Goal: Task Accomplishment & Management: Manage account settings

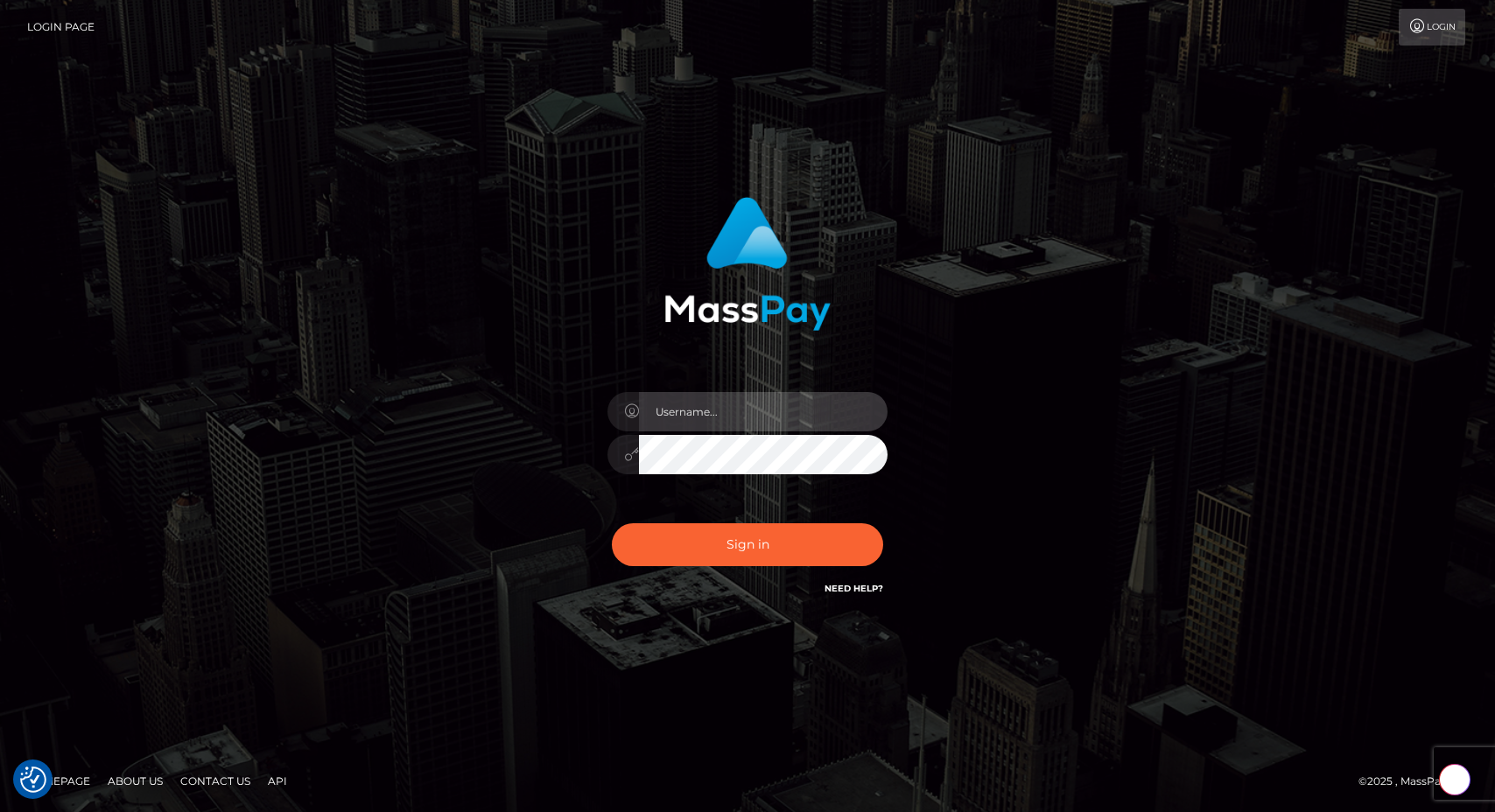
type input "egblue"
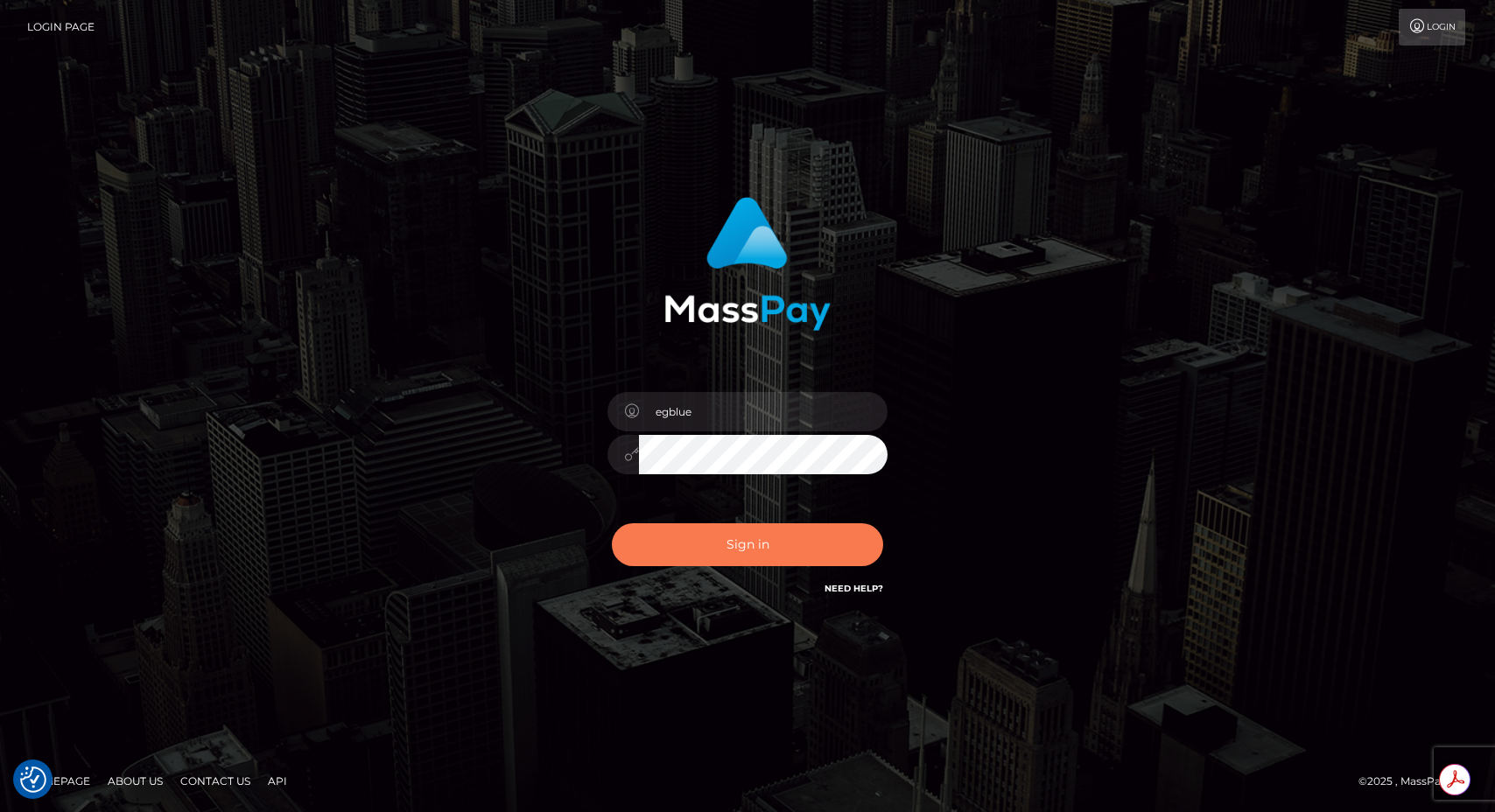
click at [699, 536] on button "Sign in" at bounding box center [748, 544] width 271 height 43
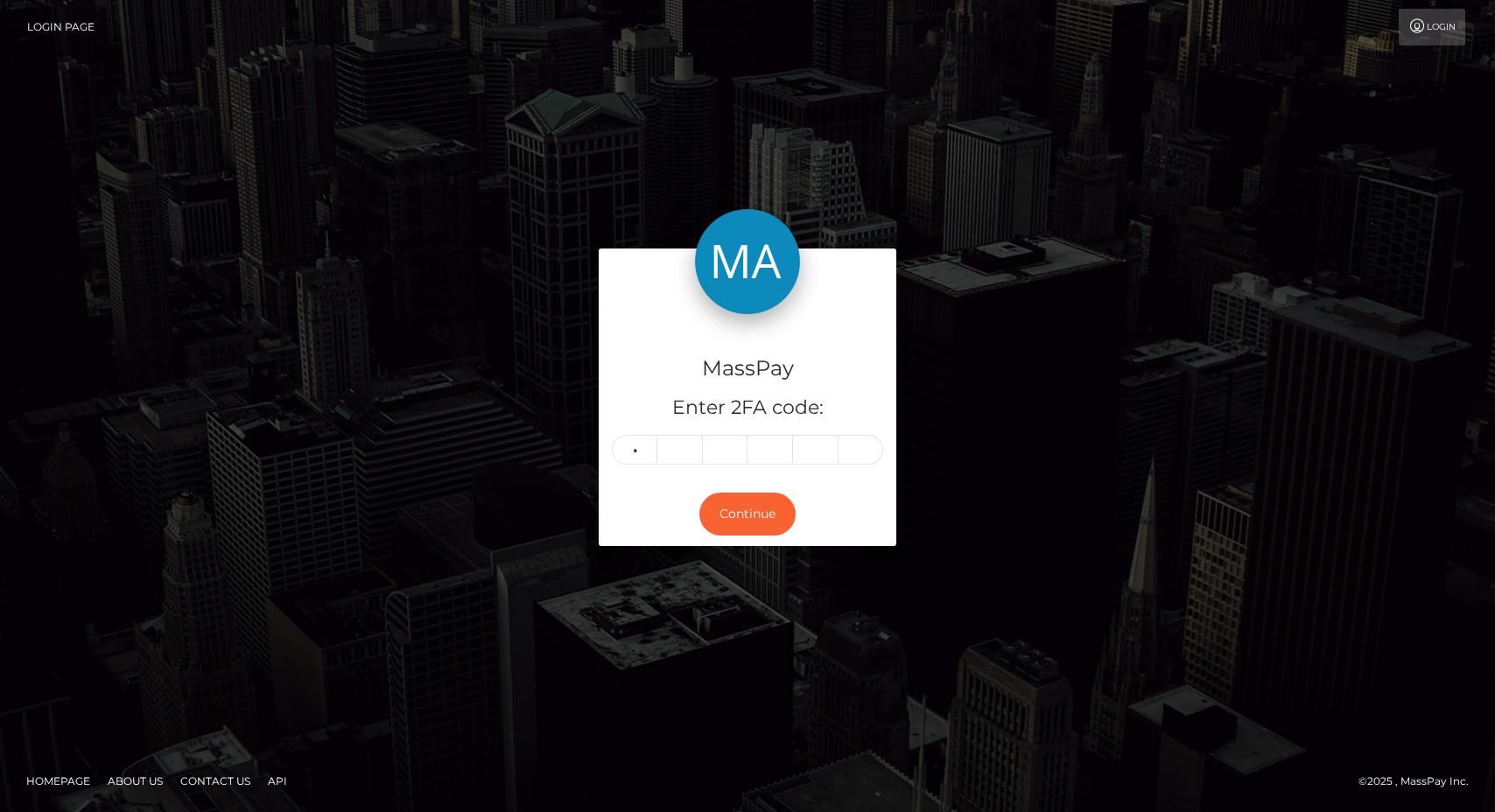
type input "0"
type input "1"
type input "5"
type input "1"
type input "2"
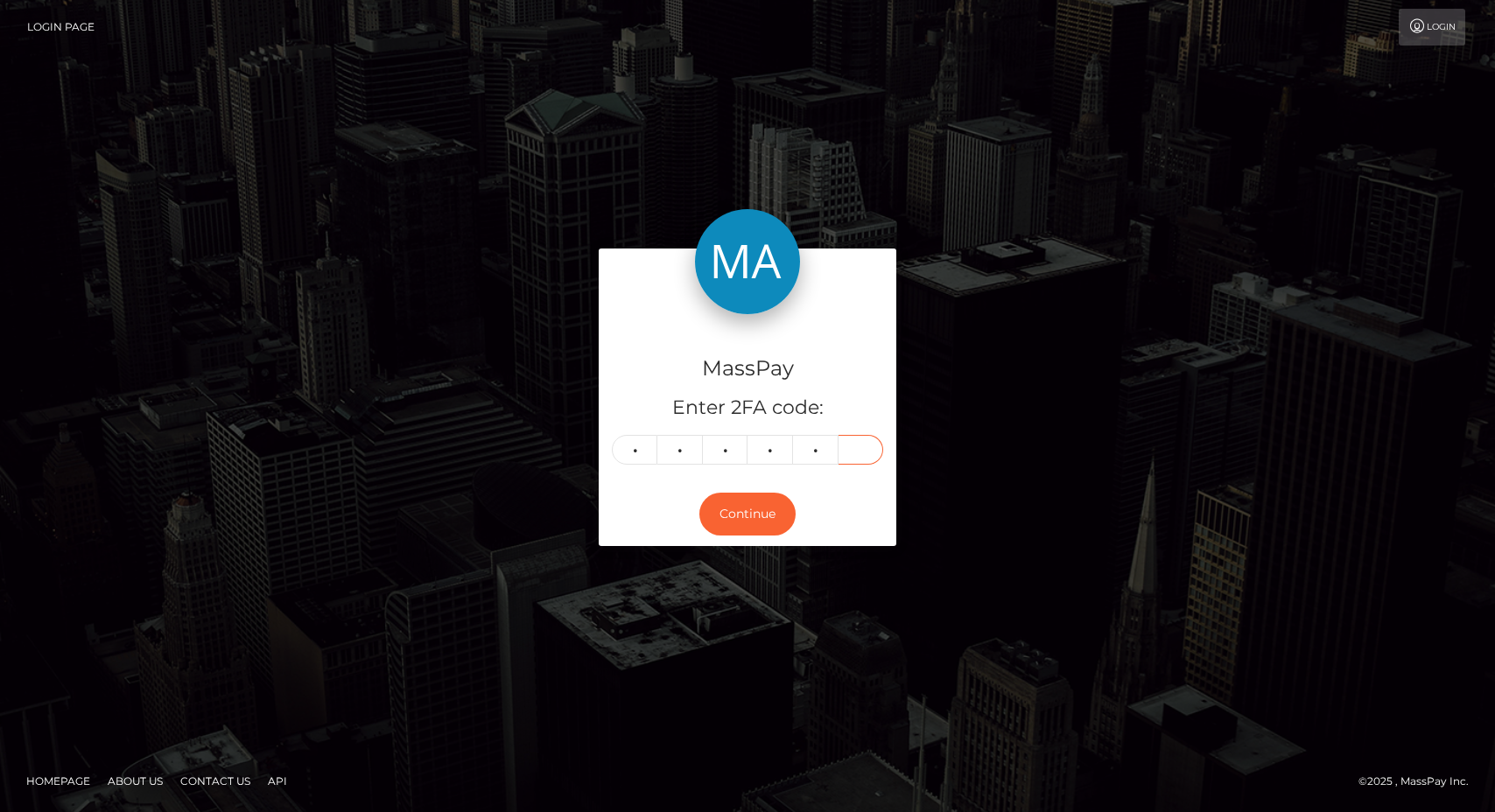
type input "3"
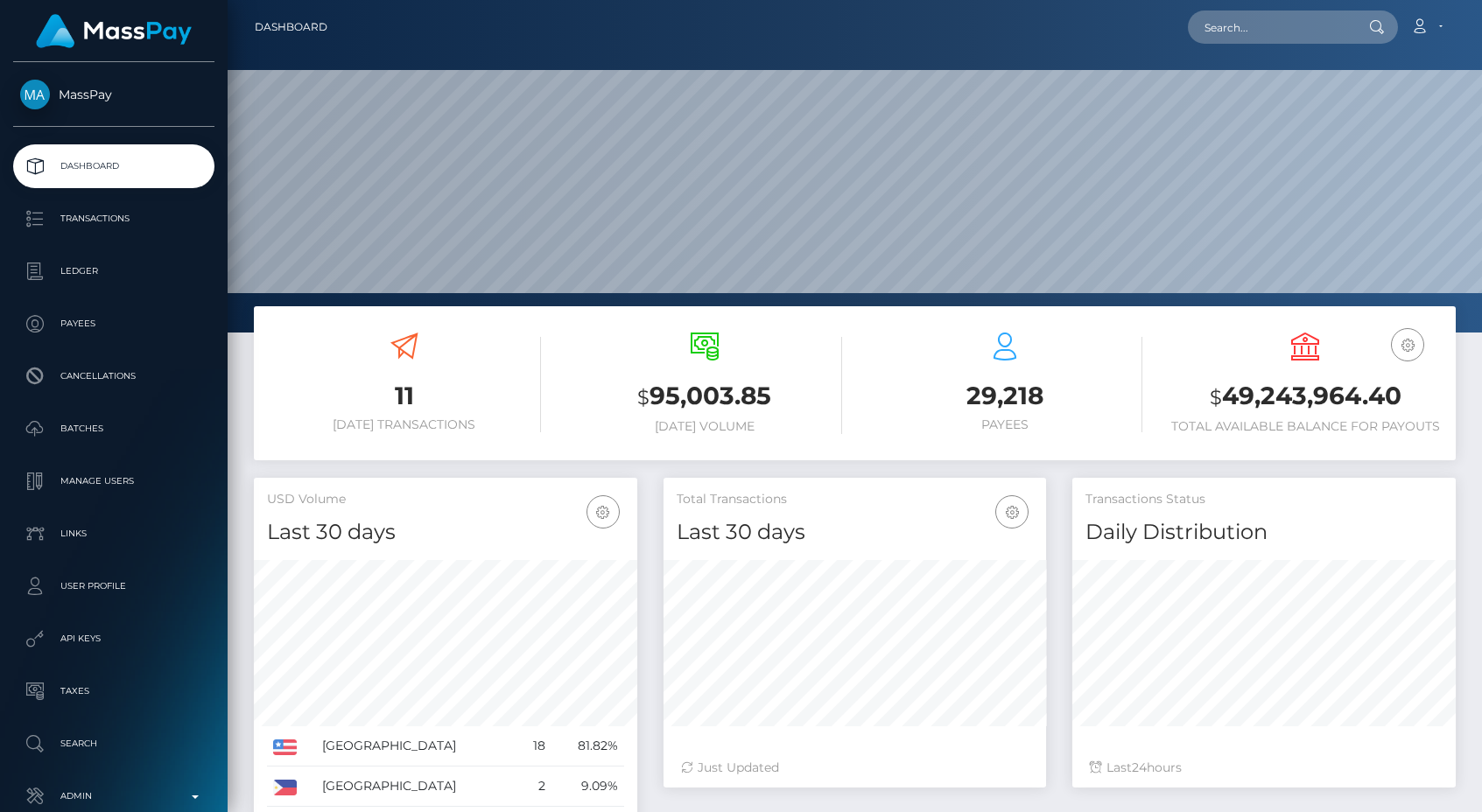
scroll to position [311, 383]
click at [581, 440] on div "$ 95,003.85 [DATE] Volume" at bounding box center [704, 385] width 274 height 132
click at [133, 228] on p "Transactions" at bounding box center [114, 219] width 187 height 26
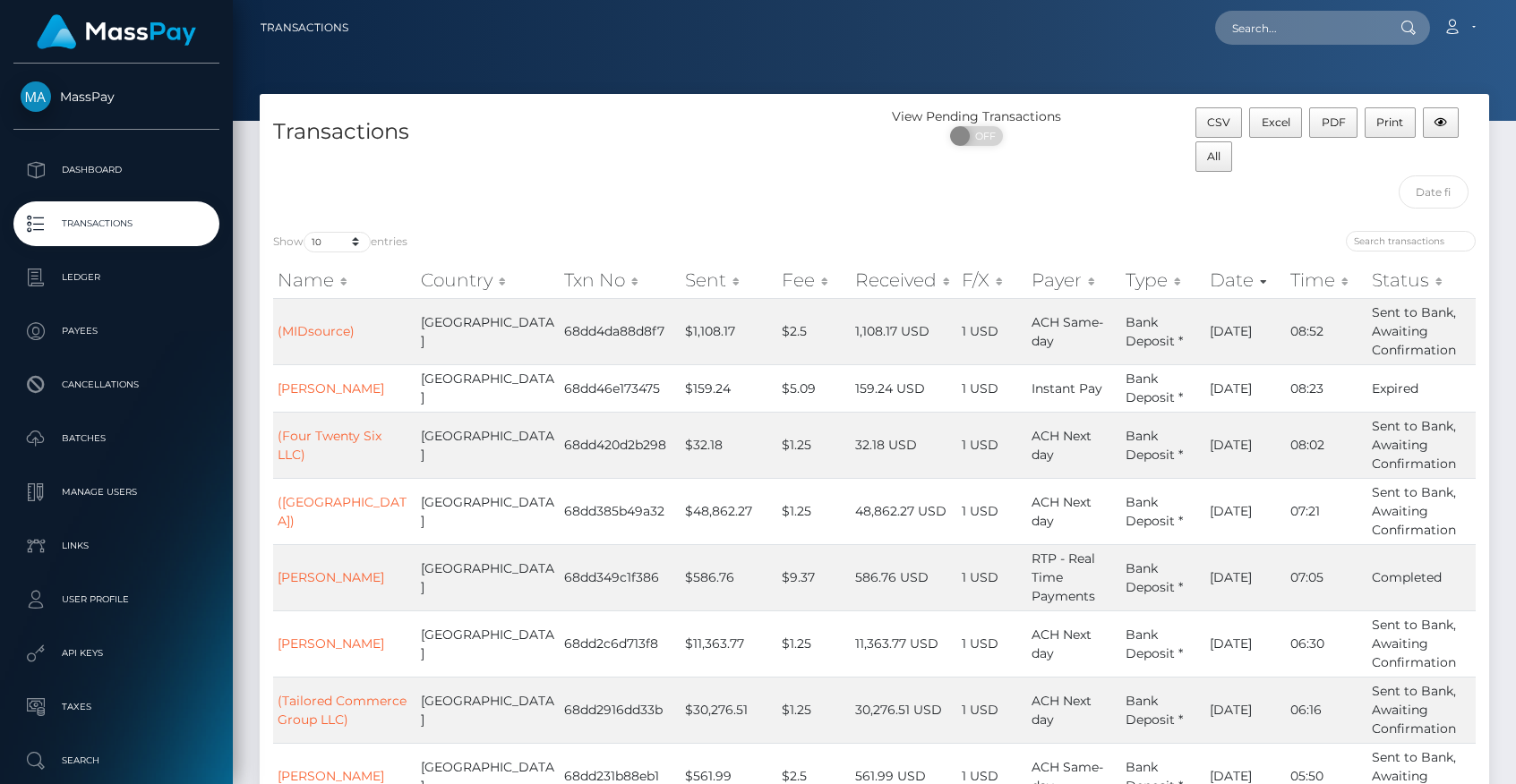
click at [460, 173] on div "Transactions" at bounding box center [567, 162] width 615 height 110
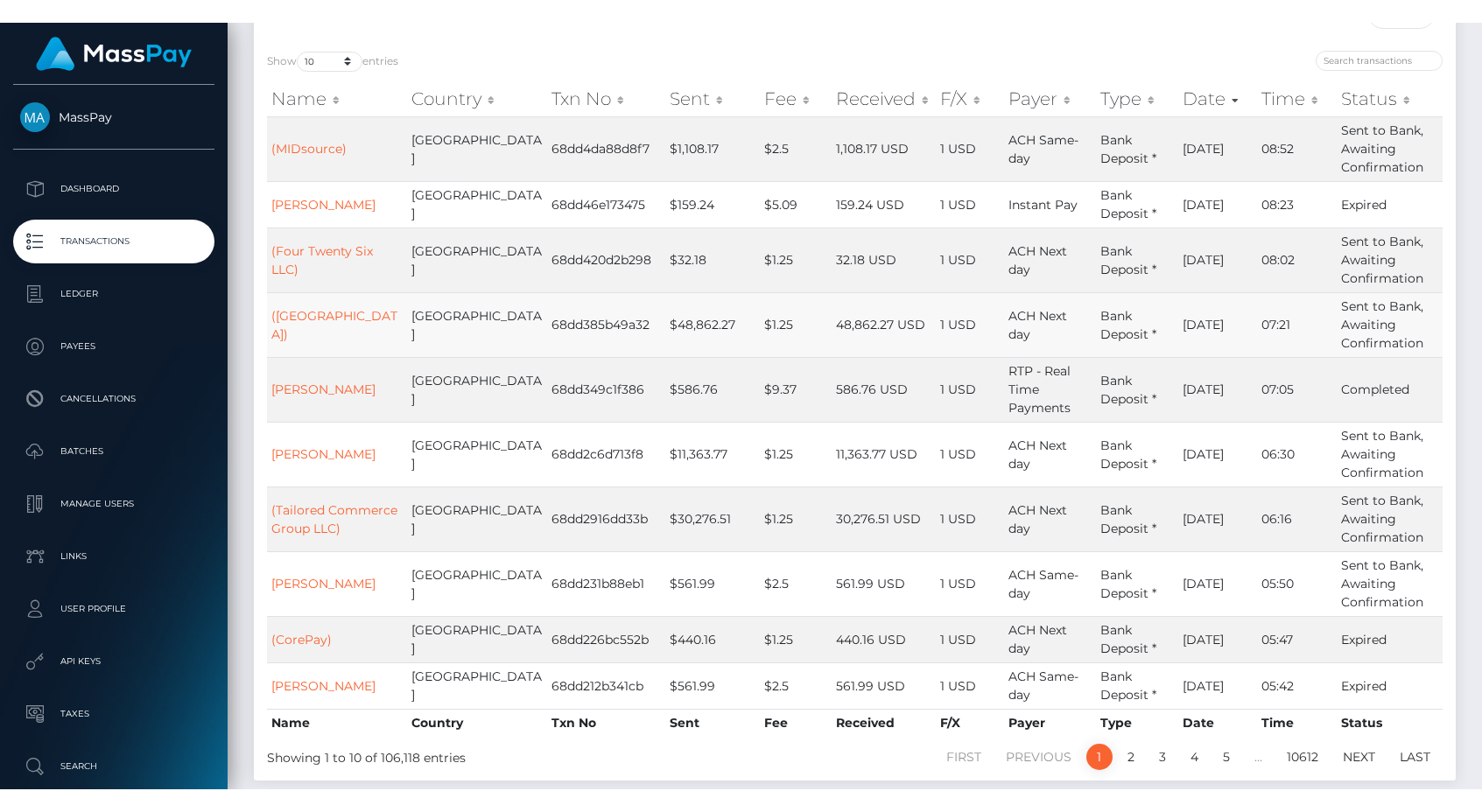
scroll to position [196, 0]
